Goal: Browse casually

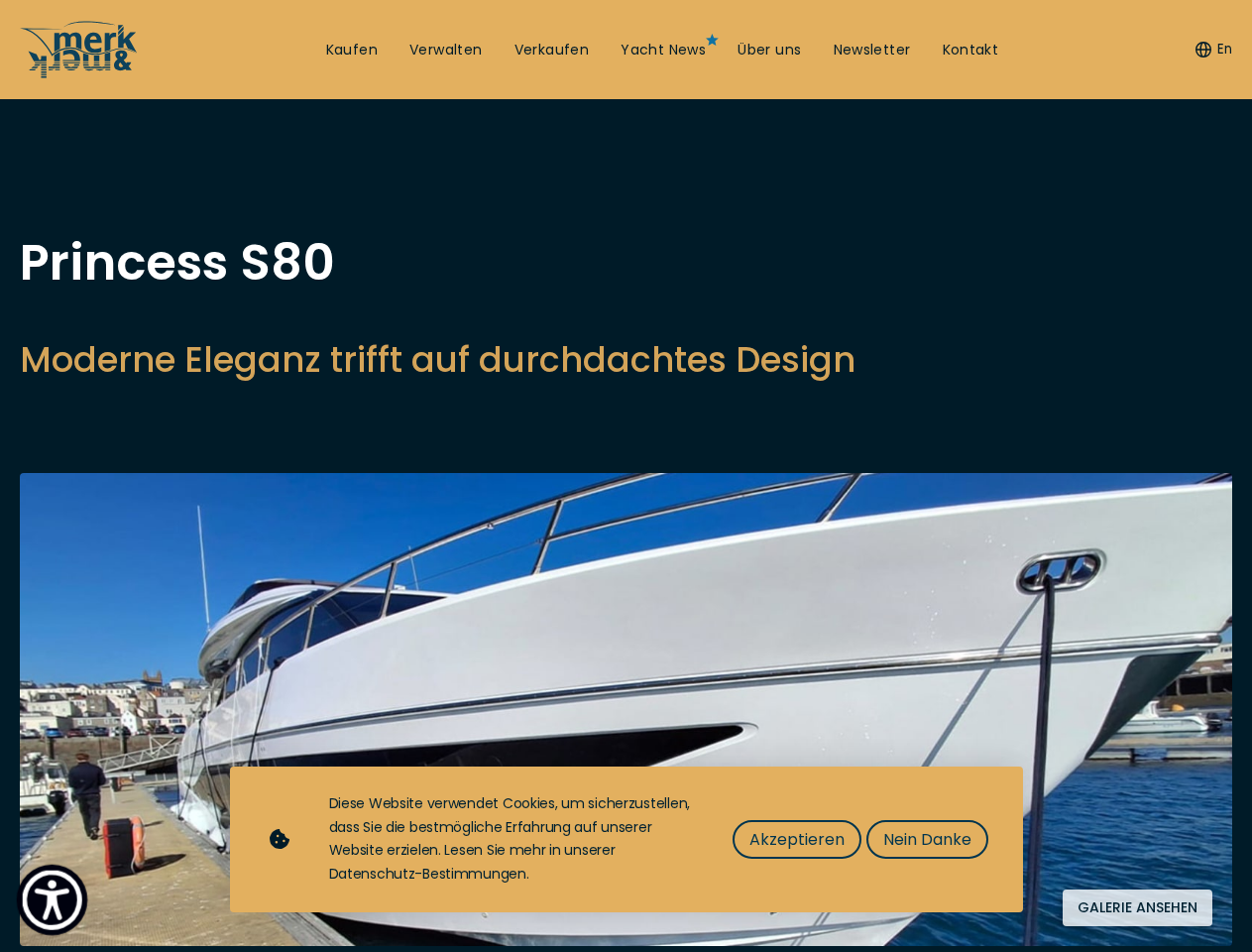
click at [52, 899] on img "Show Accessibility Preferences" at bounding box center [52, 899] width 61 height 61
click at [1210, 50] on button "En" at bounding box center [1213, 50] width 37 height 20
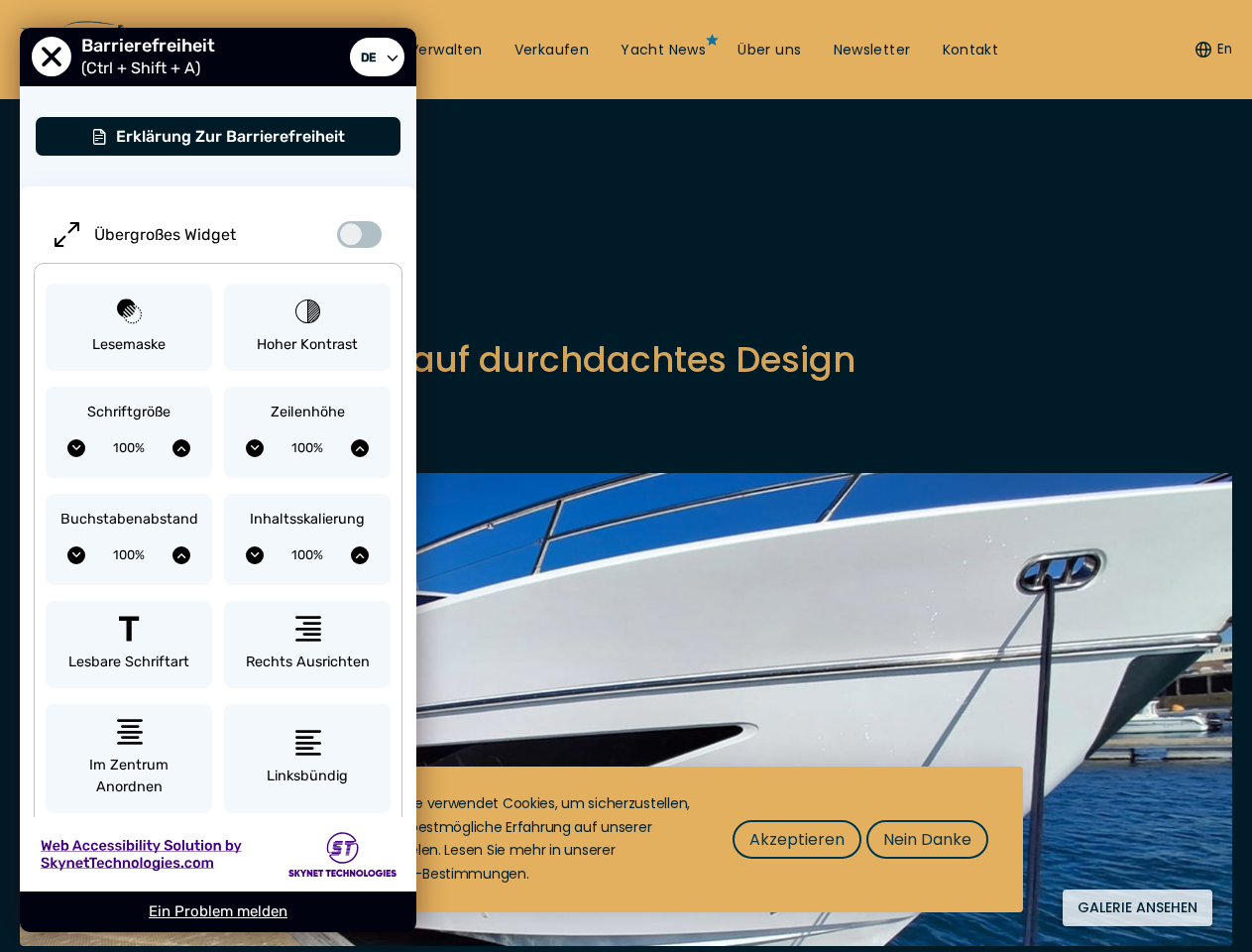
click at [397, 383] on div "Übergroßes Widget Lesemaske Hoher Kontrast Schriftgröße 100% Zeilenhöhe 100% Bu…" at bounding box center [218, 660] width 396 height 948
click at [626, 737] on img at bounding box center [626, 709] width 1212 height 473
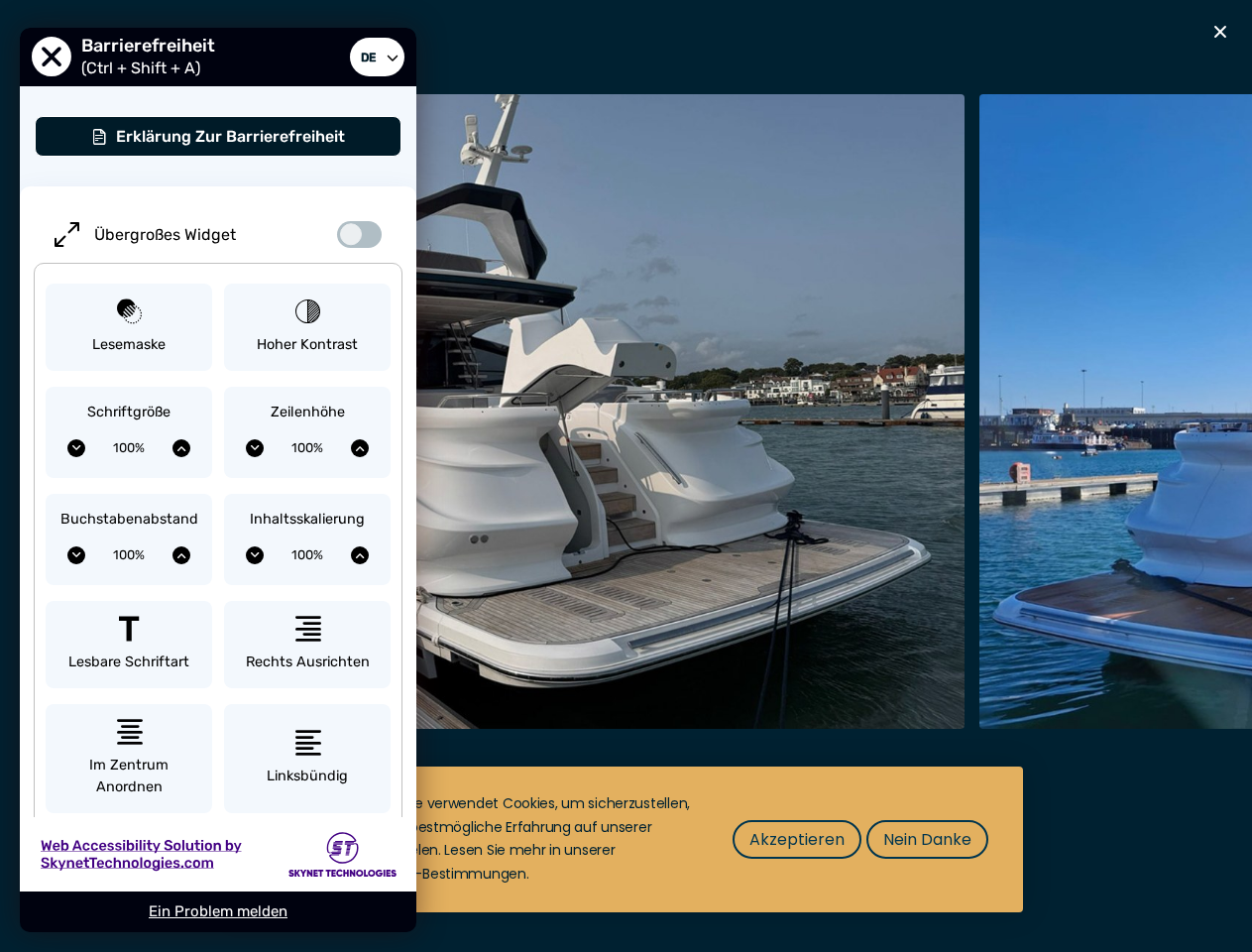
click at [1137, 945] on div "Besondere Yachtangebote" at bounding box center [626, 476] width 1252 height 952
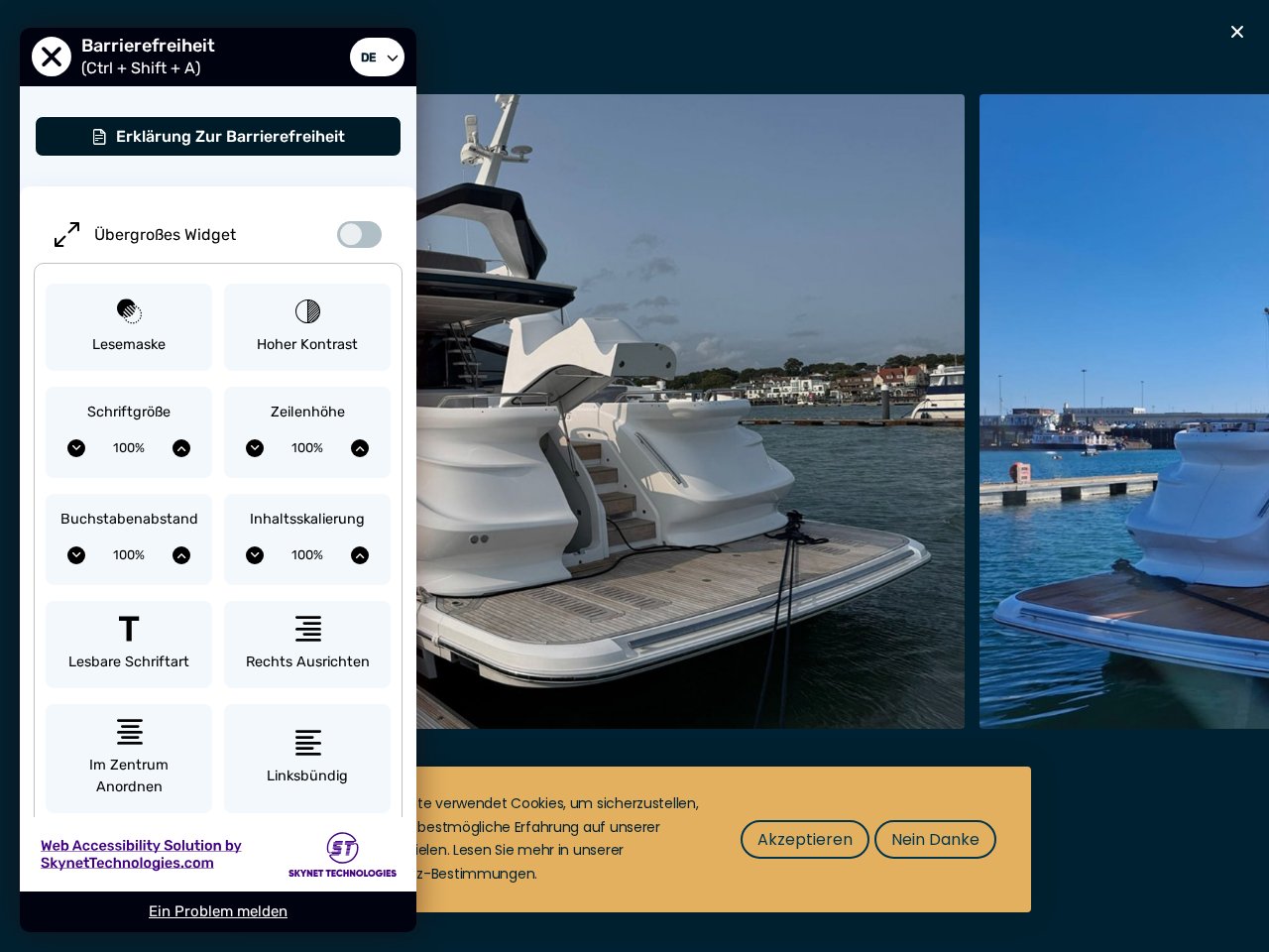
click at [796, 838] on span "Akzeptieren" at bounding box center [805, 838] width 96 height 25
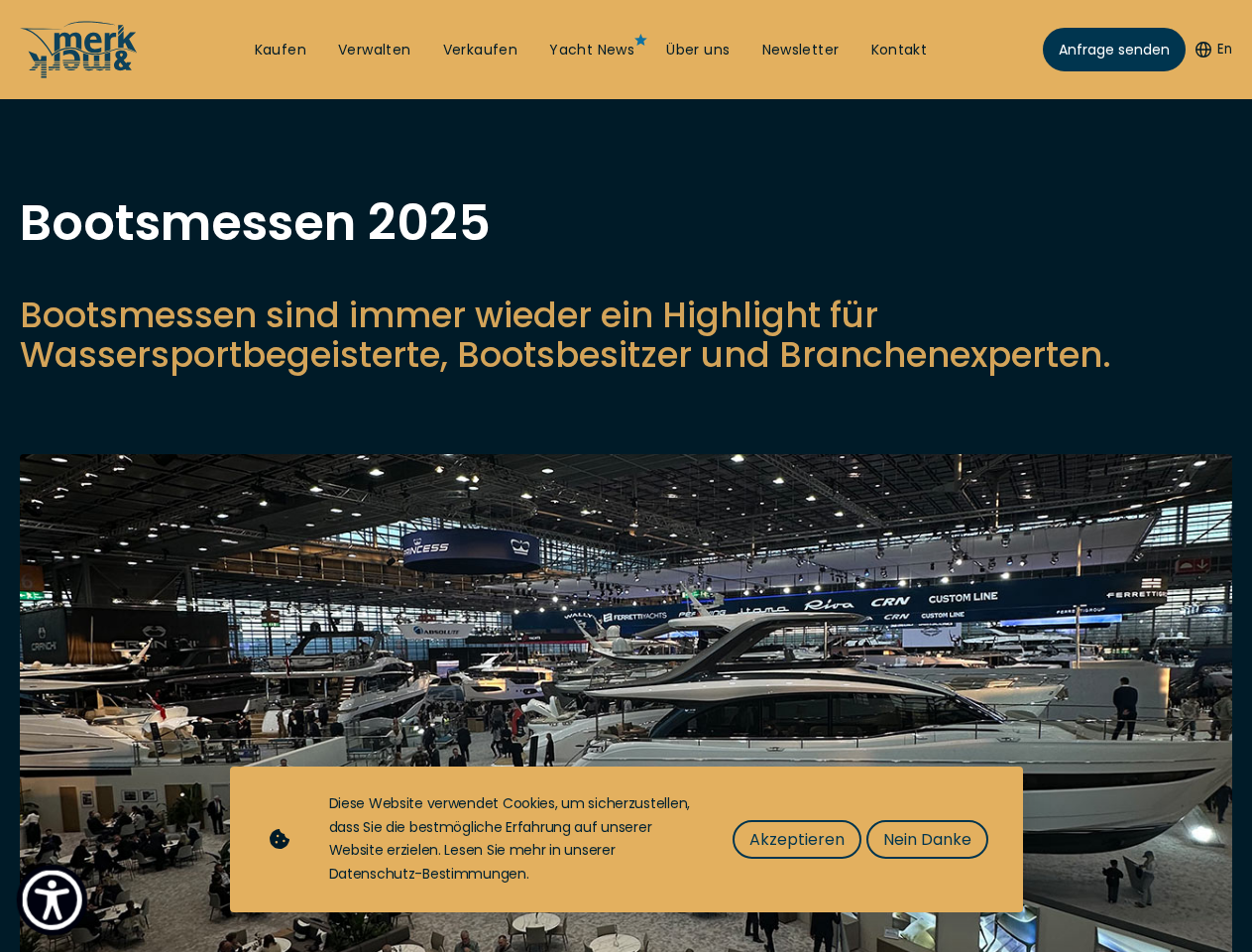
click at [52, 899] on img "Show Accessibility Preferences" at bounding box center [52, 899] width 61 height 61
click at [1210, 50] on button "En" at bounding box center [1213, 50] width 37 height 20
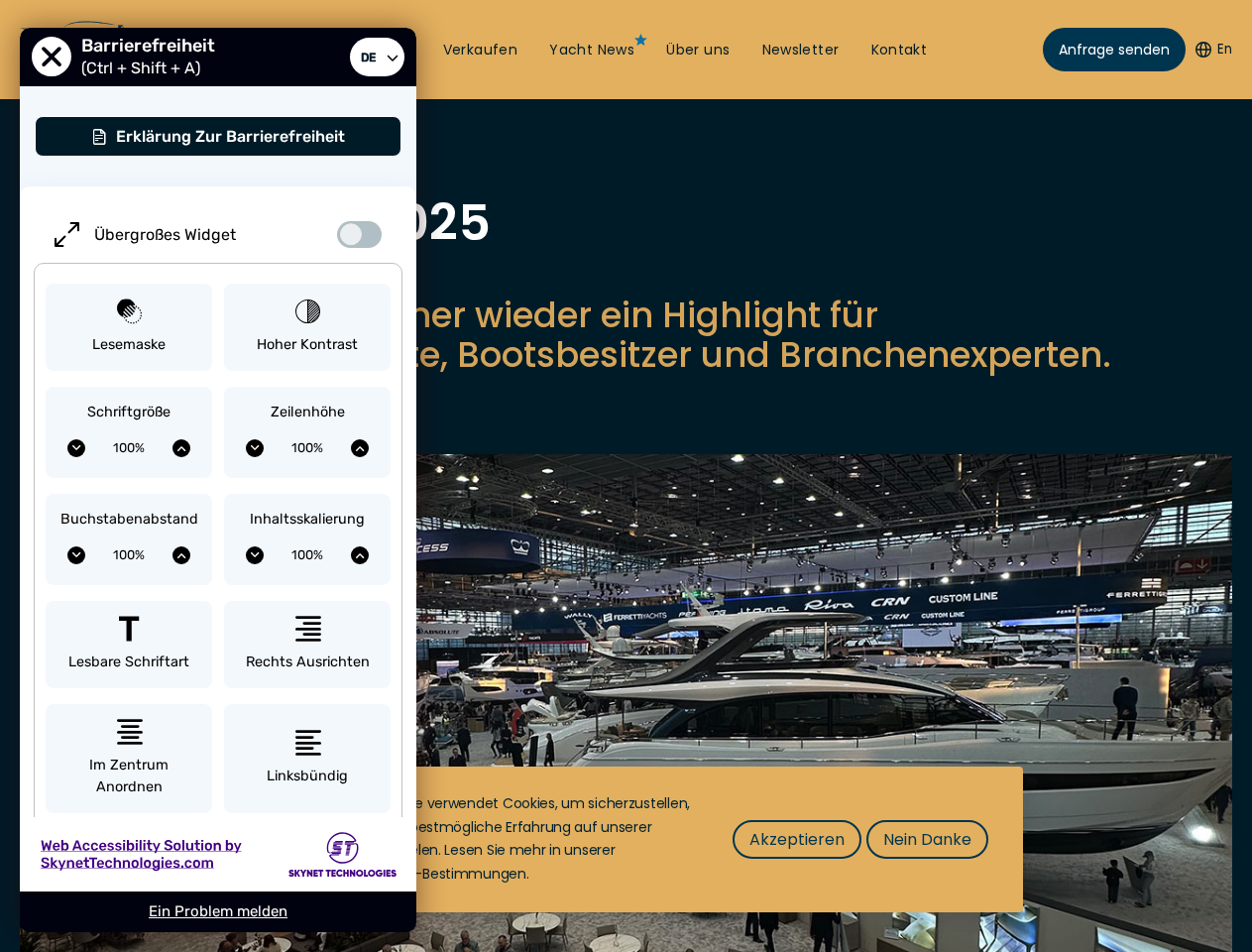
click at [626, 374] on p "Bootsmessen sind immer wieder ein Highlight für Wassersportbegeisterte, Bootsbe…" at bounding box center [626, 336] width 1212 height 80
click at [626, 728] on img at bounding box center [626, 743] width 1212 height 578
click at [796, 838] on span "Akzeptieren" at bounding box center [797, 838] width 96 height 25
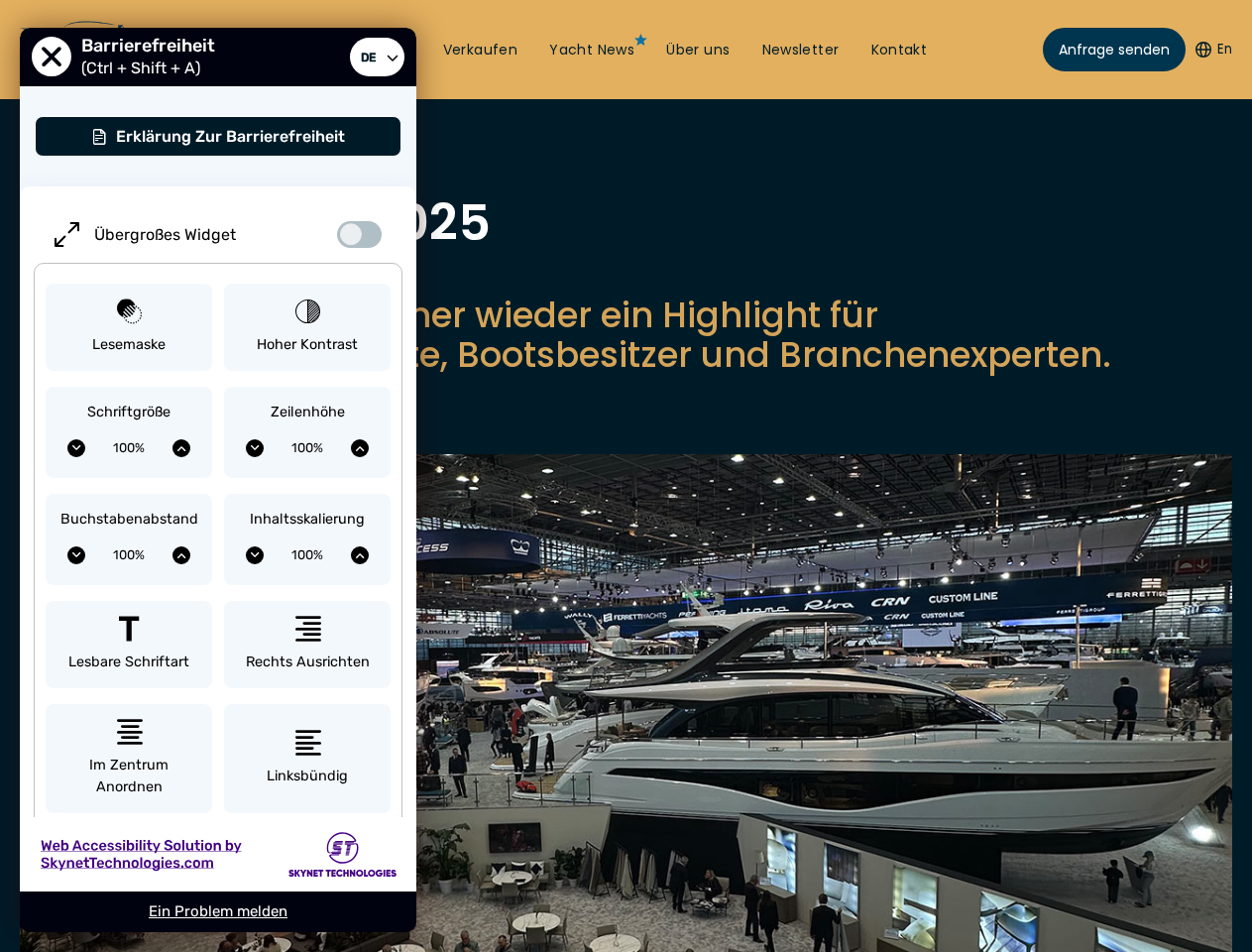
click at [926, 838] on img at bounding box center [626, 743] width 1212 height 578
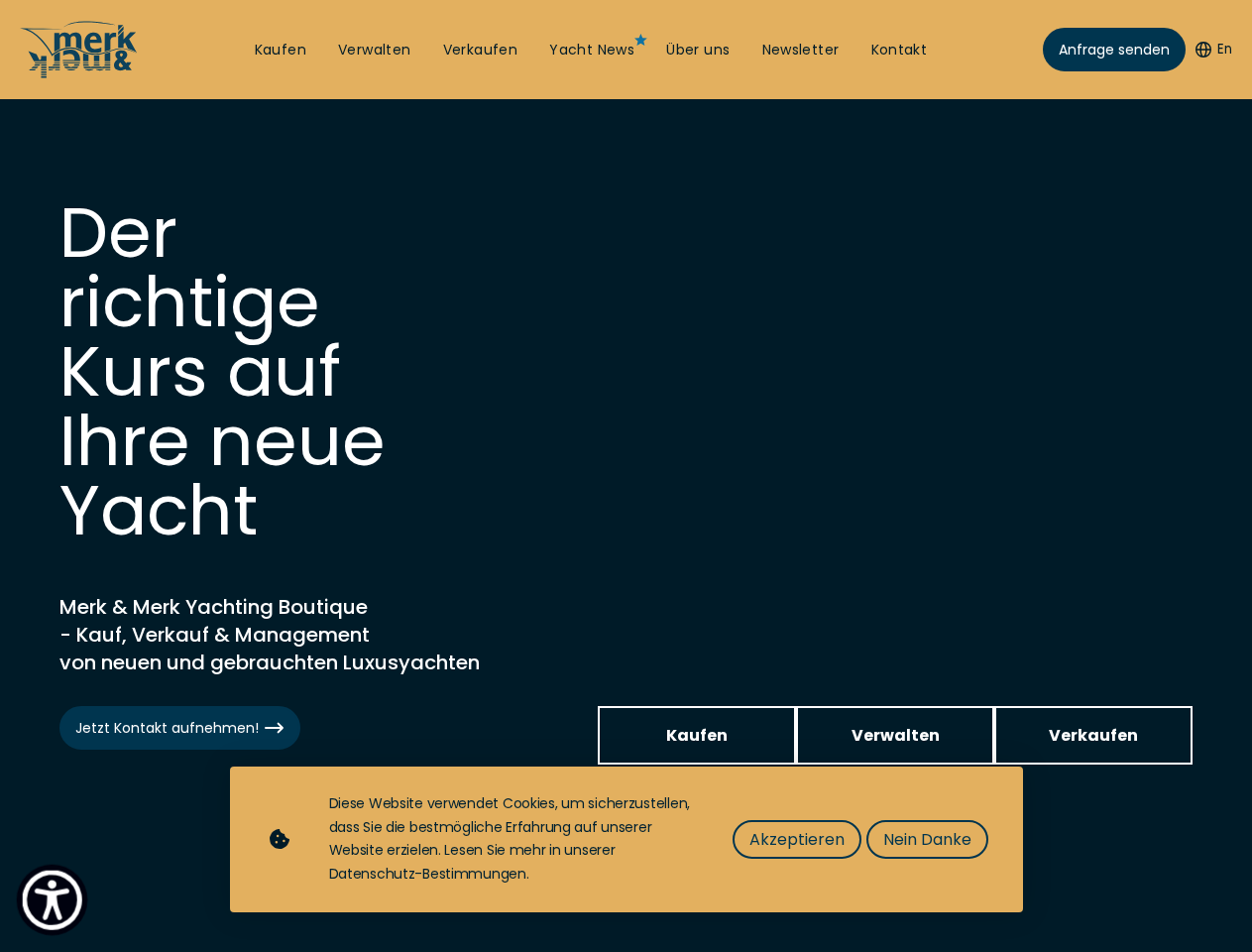
click at [52, 899] on img "Show Accessibility Preferences" at bounding box center [52, 899] width 61 height 61
